Goal: Use online tool/utility: Utilize a website feature to perform a specific function

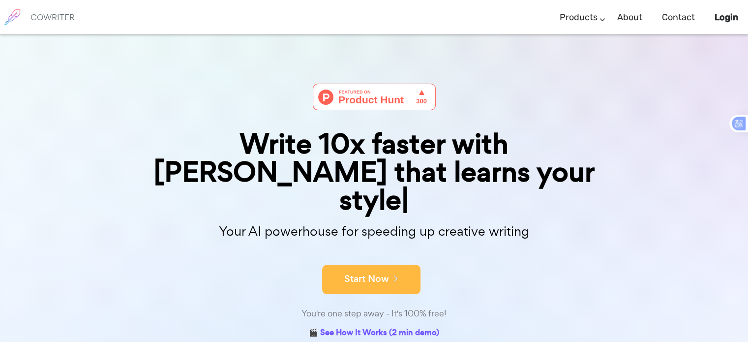
click at [402, 265] on button "Start Now" at bounding box center [371, 280] width 98 height 30
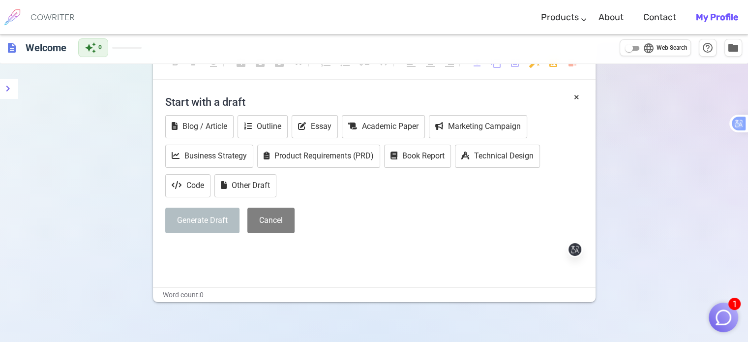
scroll to position [66, 0]
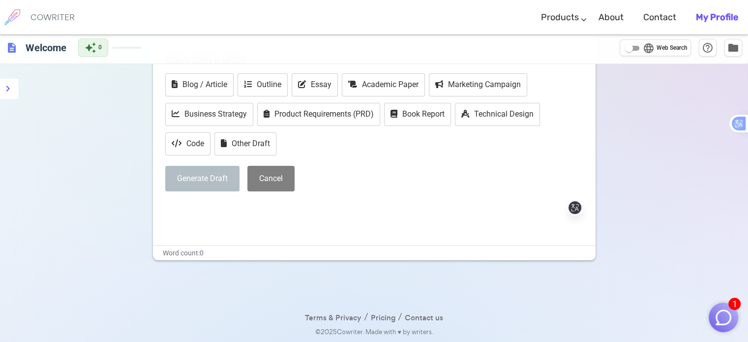
click at [223, 216] on div "× Start with a draft Blog / Article Outline Essay Academic Paper Marketing Camp…" at bounding box center [374, 146] width 443 height 197
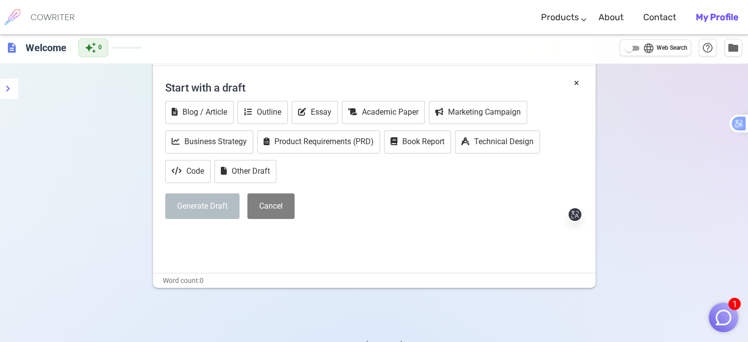
scroll to position [0, 0]
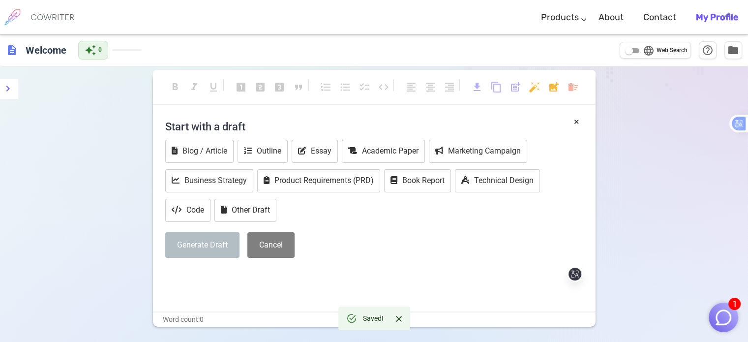
click at [220, 127] on h4 "Start with a draft" at bounding box center [374, 127] width 418 height 24
click at [256, 121] on h4 "Start with a draft" at bounding box center [374, 127] width 418 height 24
click at [254, 121] on h4 "Start with a draft" at bounding box center [374, 127] width 418 height 24
click at [253, 123] on h4 "Start with a draft" at bounding box center [374, 127] width 418 height 24
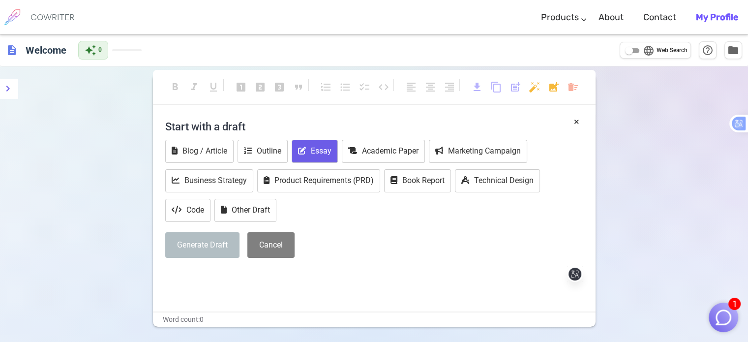
click at [318, 155] on button "Essay" at bounding box center [315, 151] width 46 height 23
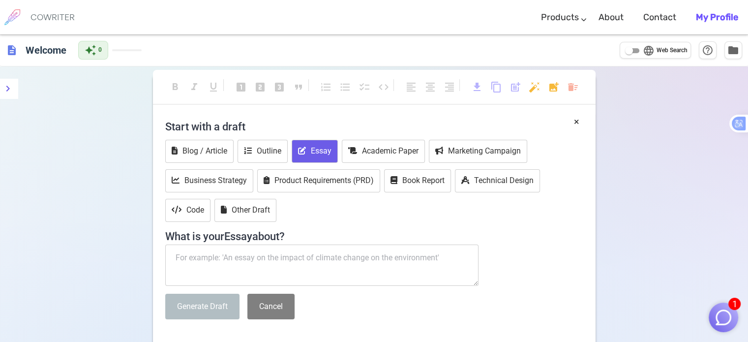
click at [306, 263] on textarea at bounding box center [322, 265] width 314 height 41
paste textarea "As a learner, technology influenced me to work harder and smarter. As the world…"
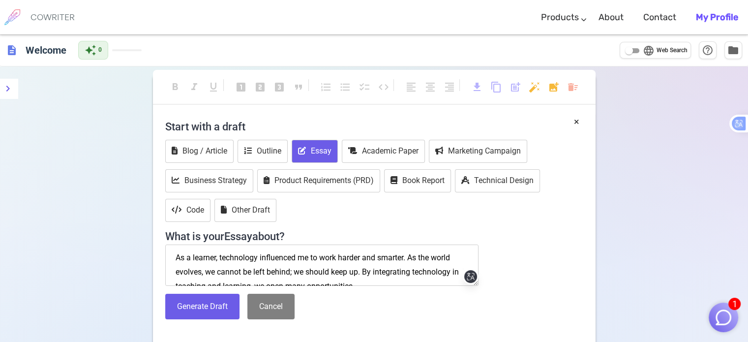
scroll to position [6, 0]
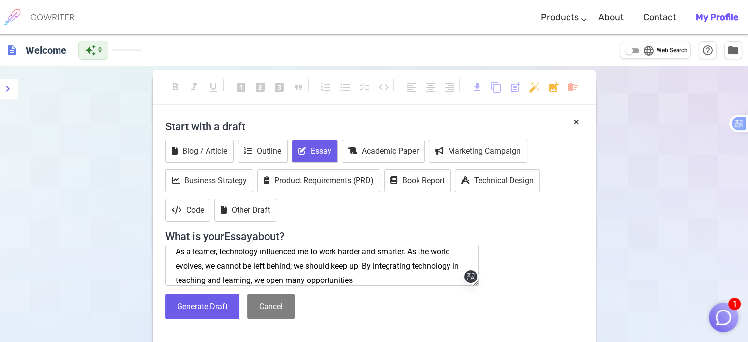
type textarea "As a learner, technology influenced me to work harder and smarter. As the world…"
click at [214, 307] on button "Generate Draft" at bounding box center [202, 307] width 74 height 26
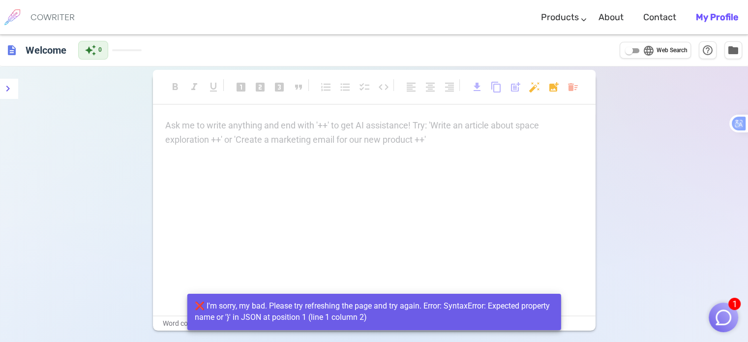
click at [372, 257] on div "Ask me to write anything and end with '++' to get AI assistance! Try: 'Write an…" at bounding box center [374, 217] width 443 height 197
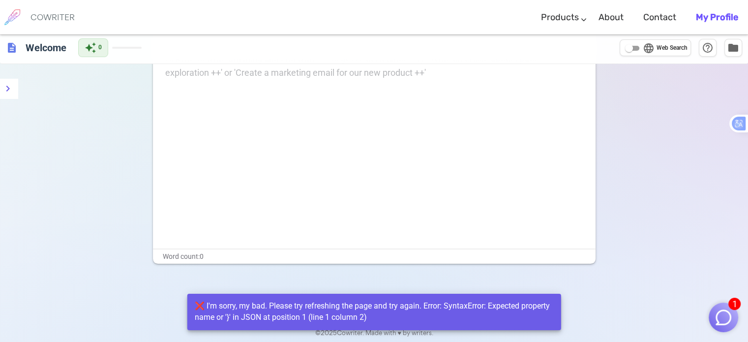
click at [383, 239] on div "Ask me to write anything and end with '++' to get AI assistance! Try: 'Write an…" at bounding box center [374, 150] width 443 height 197
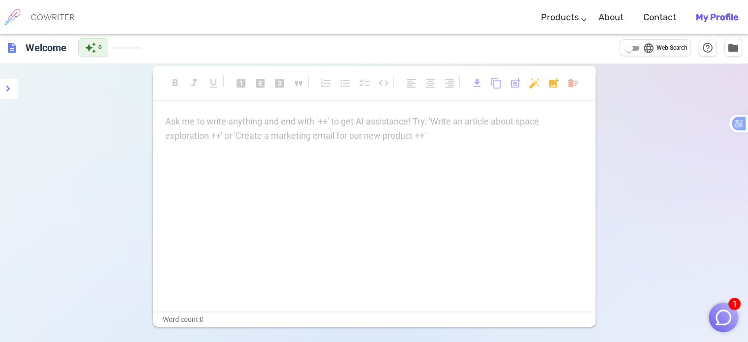
scroll to position [0, 0]
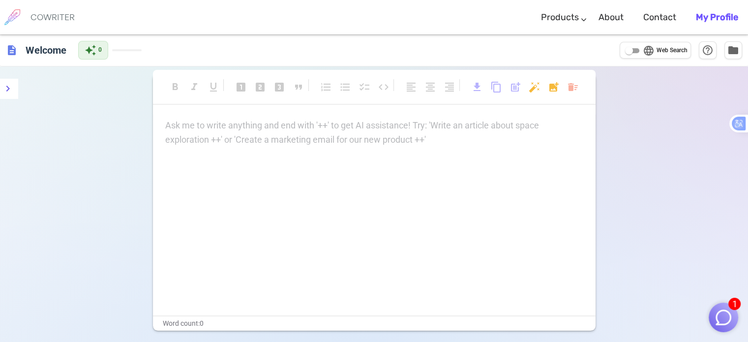
click at [390, 115] on div "format_bold format_italic format_underlined looks_one looks_two looks_3 format_…" at bounding box center [374, 202] width 443 height 257
drag, startPoint x: 378, startPoint y: 127, endPoint x: 373, endPoint y: 128, distance: 4.9
click at [378, 128] on p "Ask me to write anything and end with '++' to get AI assistance! Try: 'Write an…" at bounding box center [374, 126] width 418 height 14
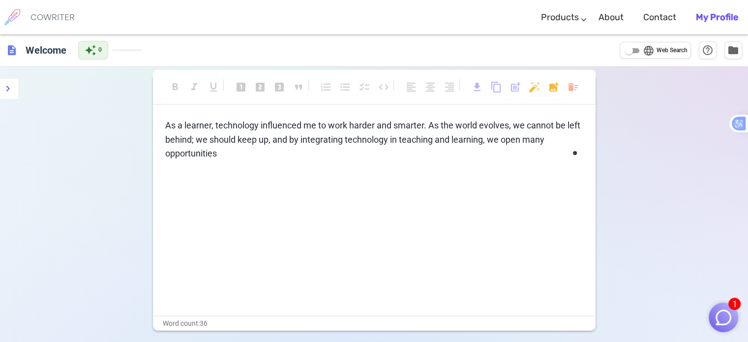
click at [360, 184] on div "As a learner, technology influenced me to work harder and smarter. As the world…" at bounding box center [374, 217] width 443 height 197
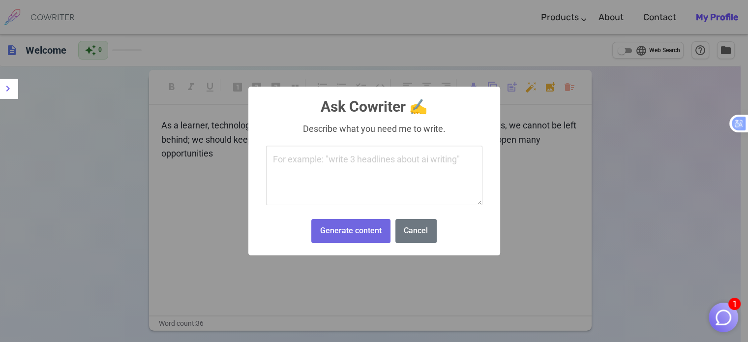
click at [535, 82] on body "1 COWRITER Products Writing Marketing Emails Images (soon) About Contact My Pro…" at bounding box center [374, 204] width 748 height 409
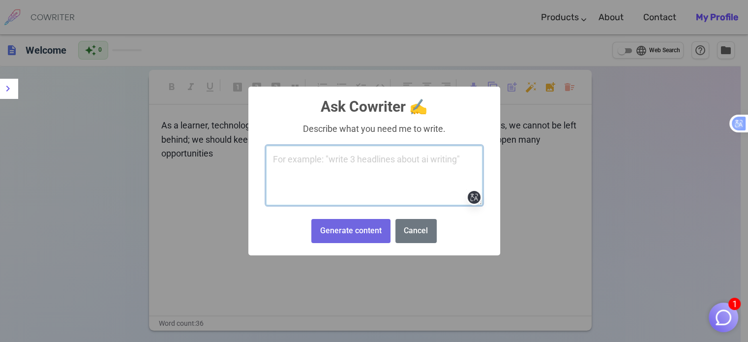
paste textarea "TECHNOLOGY influence YOUR life as a learner"
type textarea "TECHNOLOGY influence YOUR life as a learner"
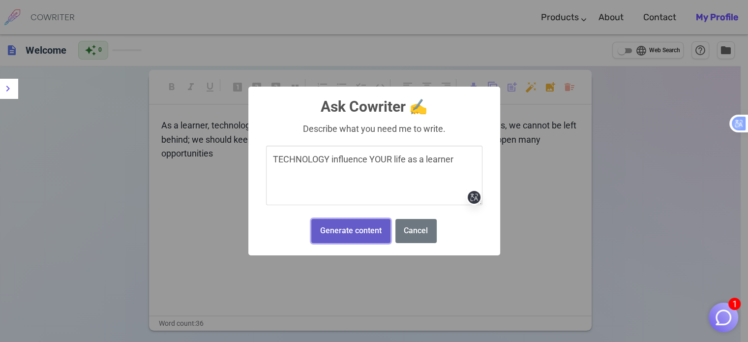
click at [368, 237] on button "Generate content" at bounding box center [350, 231] width 79 height 24
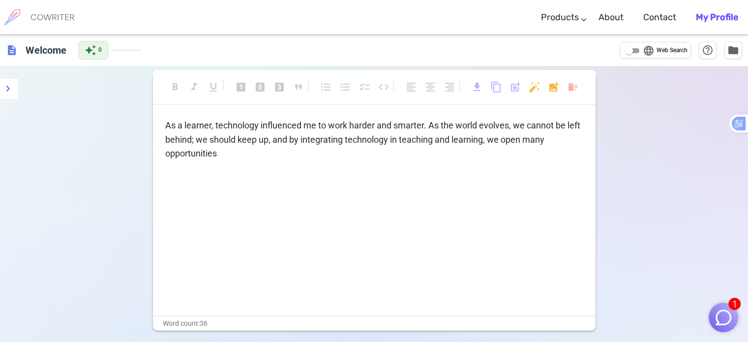
click at [527, 88] on div "format_bold format_italic format_underlined looks_one looks_two looks_3 format_…" at bounding box center [374, 92] width 443 height 26
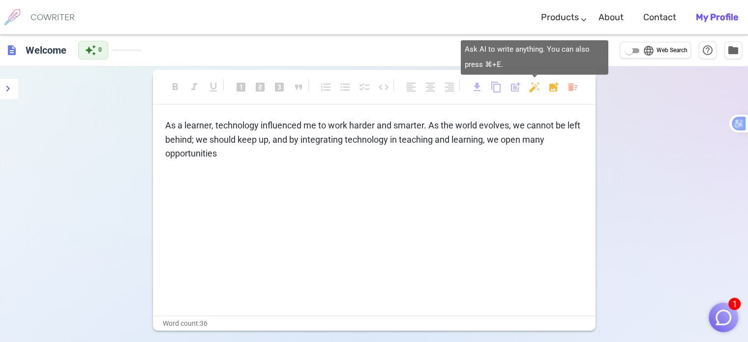
click at [536, 87] on body "1 COWRITER Products Writing Marketing Emails Images (soon) About Contact My Pro…" at bounding box center [374, 205] width 748 height 410
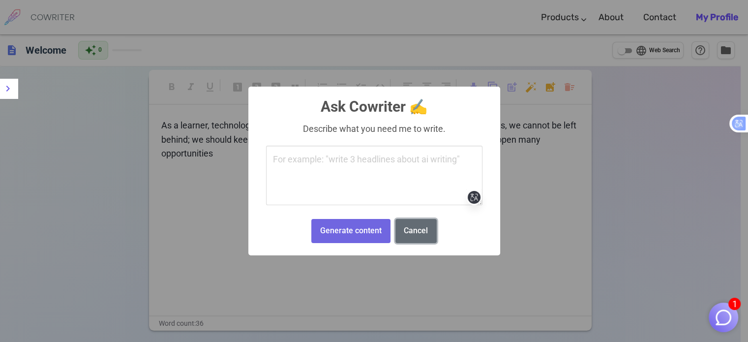
click at [410, 233] on button "Cancel" at bounding box center [416, 231] width 41 height 24
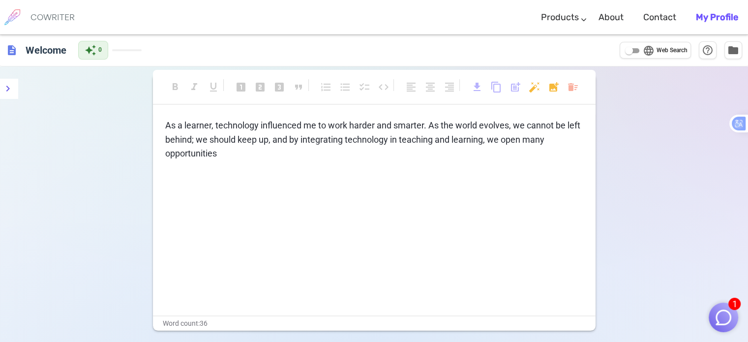
click at [209, 138] on span "As a learner, technology influenced me to work harder and smarter. As the world…" at bounding box center [373, 139] width 417 height 39
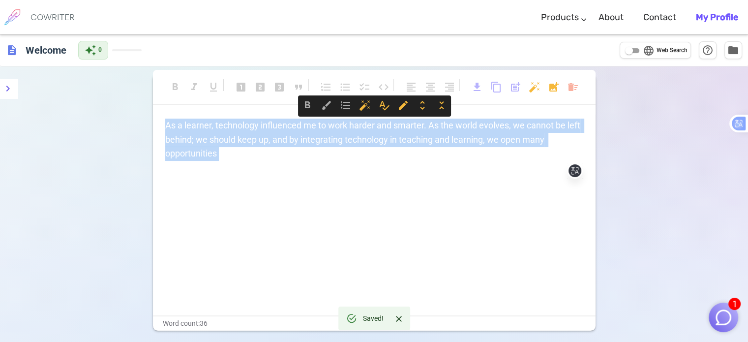
drag, startPoint x: 167, startPoint y: 124, endPoint x: 256, endPoint y: 172, distance: 100.4
click at [256, 172] on div "As a learner, technology influenced me to work harder and smarter. As the world…" at bounding box center [374, 149] width 418 height 61
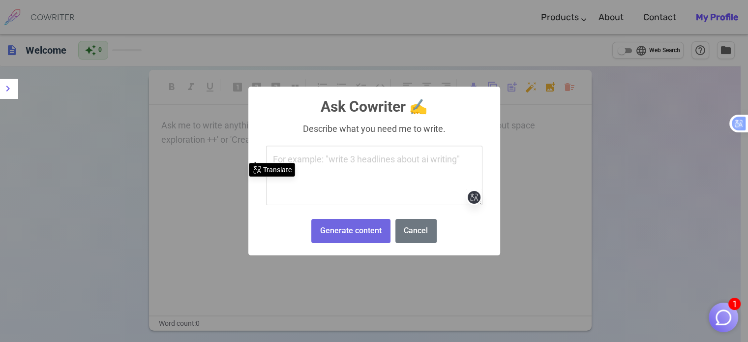
click at [528, 82] on body "1 COWRITER Products Writing Marketing Emails Images (soon) About Contact My Pro…" at bounding box center [374, 204] width 748 height 409
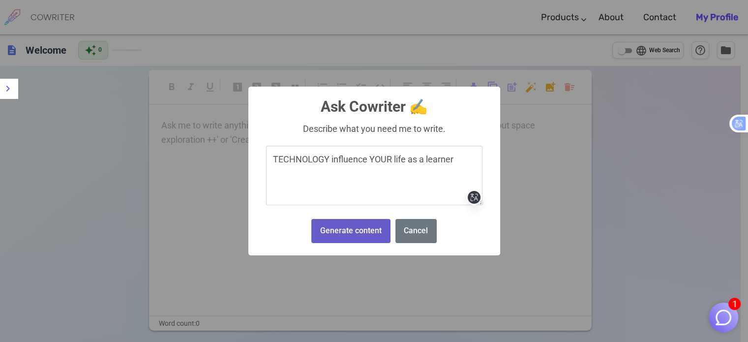
type textarea "TECHNOLOGY influence YOUR life as a learner"
click at [358, 227] on button "Generate content" at bounding box center [350, 231] width 79 height 24
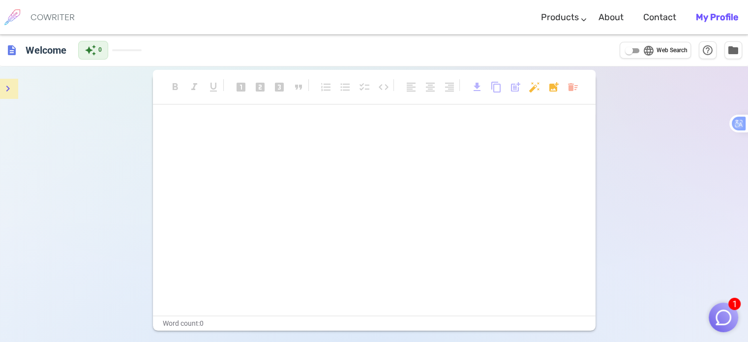
click at [6, 92] on icon "menu" at bounding box center [8, 89] width 12 height 12
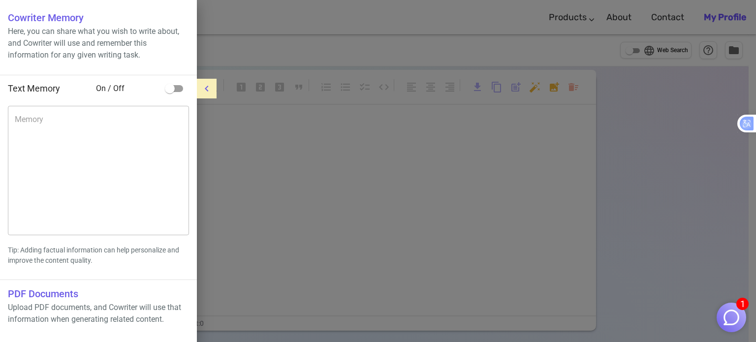
click at [208, 88] on icon "menu" at bounding box center [207, 89] width 12 height 12
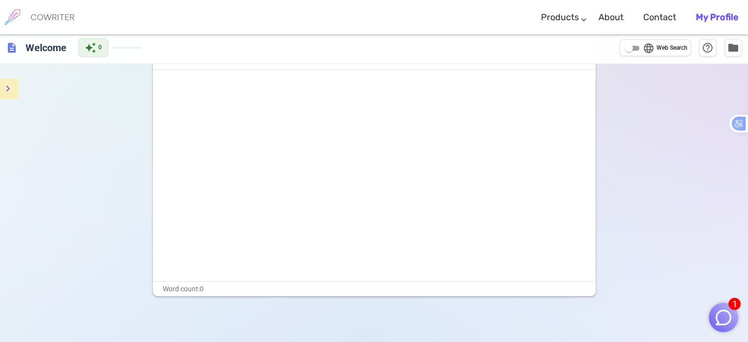
scroll to position [67, 0]
